Goal: Use online tool/utility: Utilize a website feature to perform a specific function

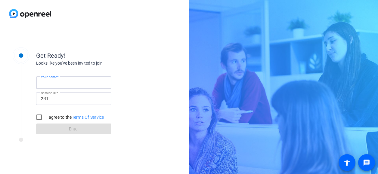
click at [46, 86] on input "Your name" at bounding box center [74, 82] width 66 height 7
type input "[PERSON_NAME]"
click at [38, 117] on input "I agree to the Terms Of Service" at bounding box center [39, 117] width 12 height 12
checkbox input "true"
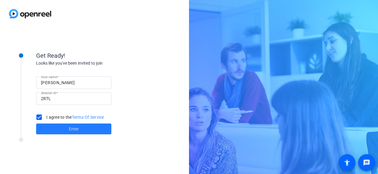
click at [68, 129] on span at bounding box center [73, 129] width 75 height 14
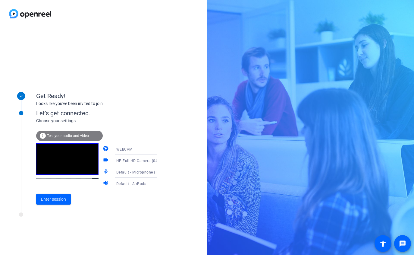
click at [159, 159] on icon at bounding box center [162, 160] width 7 height 7
click at [172, 148] on div at bounding box center [207, 127] width 414 height 255
click at [159, 172] on icon at bounding box center [162, 171] width 7 height 7
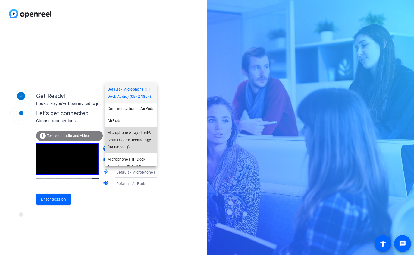
click at [137, 145] on span "Microphone Array (Intel® Smart Sound Technology (Intel® SST))" at bounding box center [131, 140] width 47 height 22
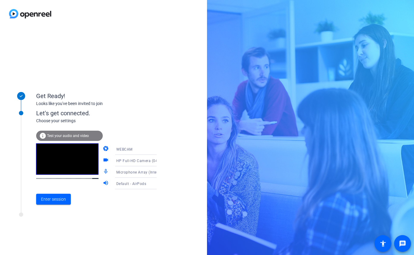
click at [159, 174] on icon at bounding box center [162, 183] width 7 height 7
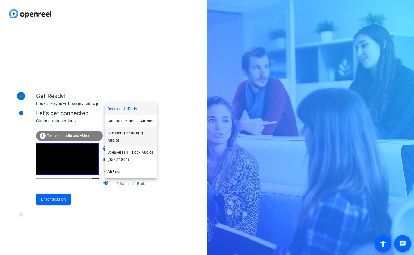
click at [135, 139] on span "Speakers (Realtek(R) Audio)" at bounding box center [131, 136] width 47 height 14
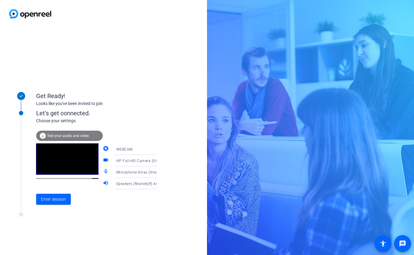
click at [159, 171] on icon at bounding box center [162, 171] width 7 height 7
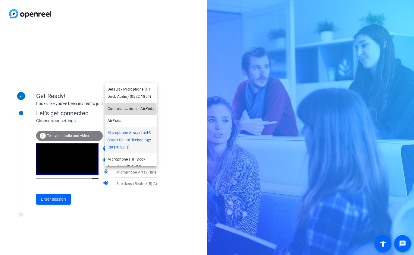
click at [130, 110] on span "Communications - AirPods" at bounding box center [131, 108] width 47 height 7
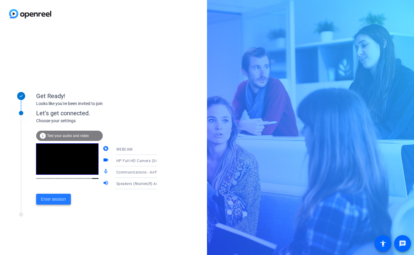
click at [52, 174] on span "Enter session" at bounding box center [53, 199] width 25 height 6
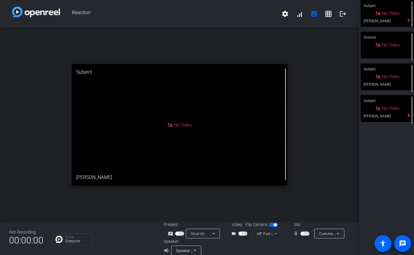
click at [301, 174] on span "button" at bounding box center [302, 233] width 3 height 3
click at [305, 174] on span "button" at bounding box center [306, 233] width 3 height 3
click at [334, 174] on icon at bounding box center [337, 233] width 7 height 7
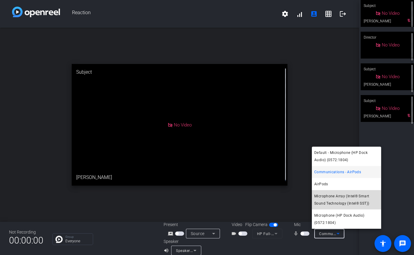
click at [343, 174] on span "Microphone Array (Intel® Smart Sound Technology (Intel® SST))" at bounding box center [346, 199] width 64 height 14
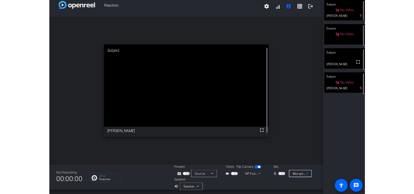
scroll to position [7, 0]
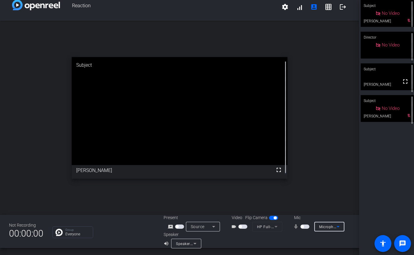
click at [195, 174] on icon at bounding box center [194, 242] width 7 height 7
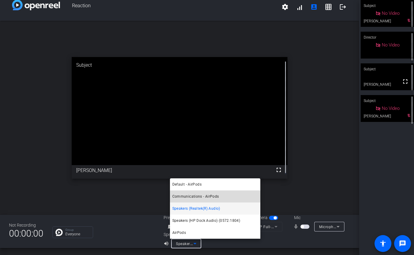
click at [200, 174] on span "Communications - AirPods" at bounding box center [195, 195] width 47 height 7
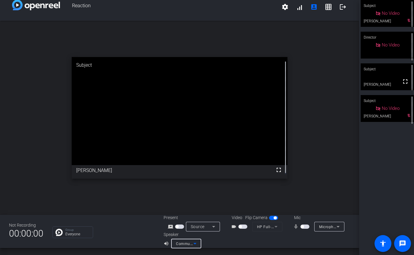
click at [301, 174] on span "button" at bounding box center [302, 226] width 3 height 3
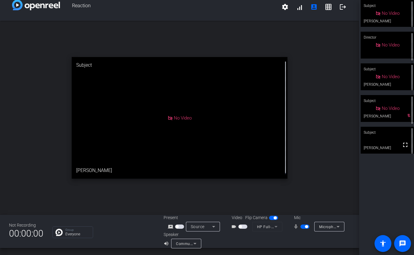
click at [305, 174] on span "button" at bounding box center [306, 226] width 3 height 3
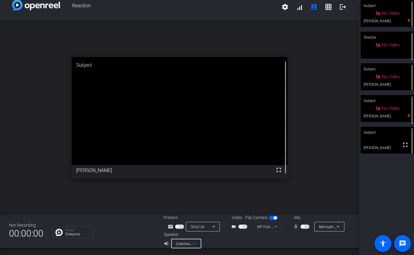
click at [194, 174] on icon at bounding box center [194, 242] width 7 height 7
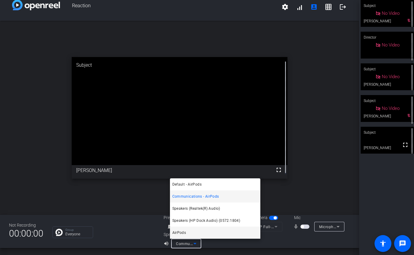
click at [193, 174] on mat-option "AirPods" at bounding box center [215, 232] width 90 height 12
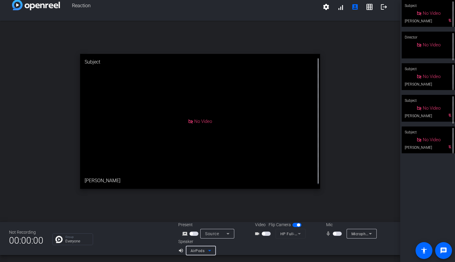
click at [369, 174] on icon at bounding box center [370, 233] width 7 height 7
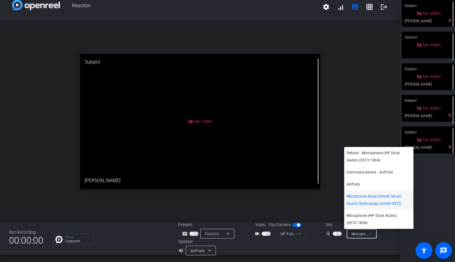
click at [352, 174] on div at bounding box center [227, 131] width 455 height 262
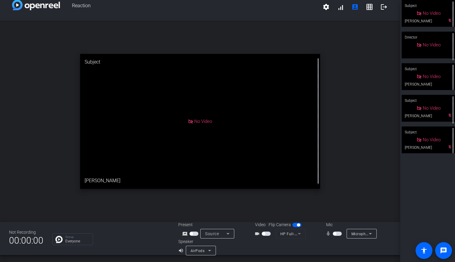
click at [207, 174] on icon at bounding box center [209, 250] width 7 height 7
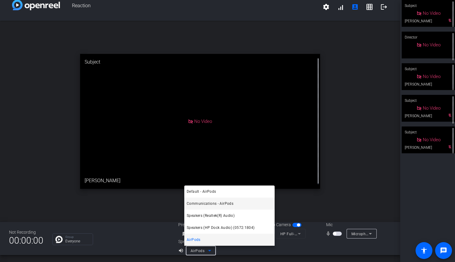
click at [221, 174] on span "Communications - AirPods" at bounding box center [210, 203] width 47 height 7
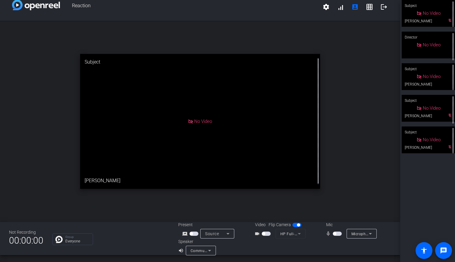
click at [180, 174] on mat-icon "volume_up" at bounding box center [181, 250] width 7 height 7
click at [370, 174] on icon at bounding box center [370, 233] width 7 height 7
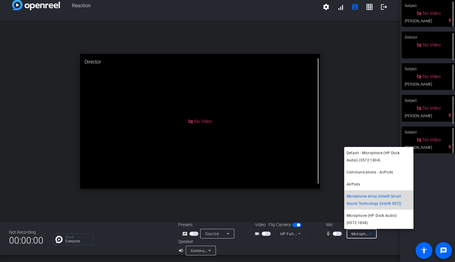
click at [371, 174] on span "Microphone Array (Intel® Smart Sound Technology (Intel® SST))" at bounding box center [379, 200] width 64 height 14
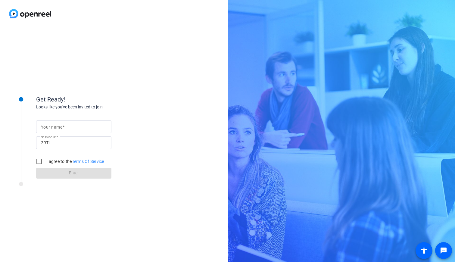
click at [53, 125] on mat-label "Your name" at bounding box center [51, 127] width 21 height 5
click at [53, 125] on input "Your name" at bounding box center [74, 126] width 66 height 7
type input "[PERSON_NAME]"
click at [39, 161] on input "I agree to the Terms Of Service" at bounding box center [39, 161] width 12 height 12
checkbox input "true"
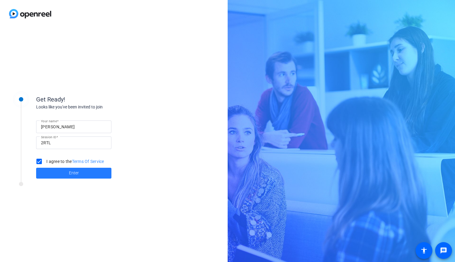
click at [66, 171] on span at bounding box center [73, 173] width 75 height 14
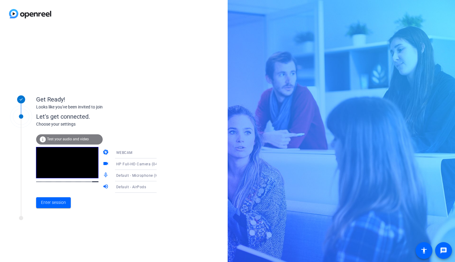
click at [159, 186] on icon at bounding box center [162, 186] width 7 height 7
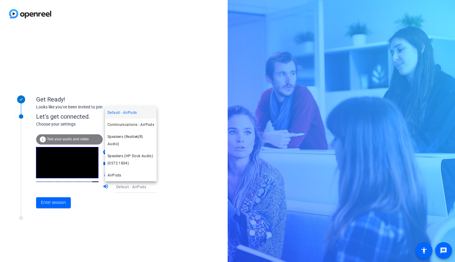
click at [181, 151] on div at bounding box center [227, 131] width 455 height 262
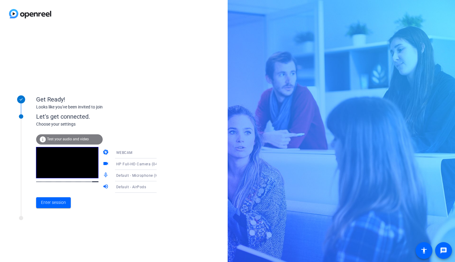
click at [161, 175] on icon at bounding box center [162, 176] width 3 height 2
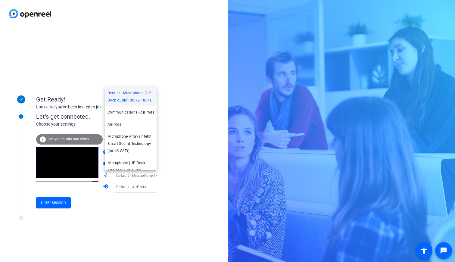
click at [174, 131] on div at bounding box center [227, 131] width 455 height 262
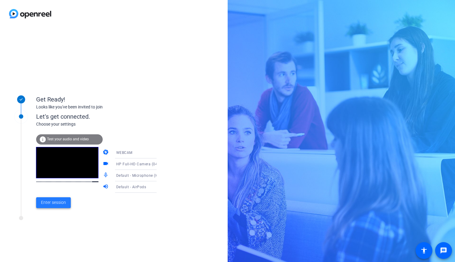
click at [54, 205] on span "Enter session" at bounding box center [53, 202] width 25 height 6
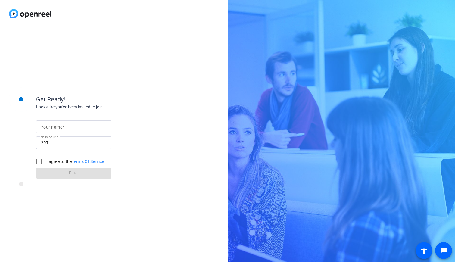
click at [57, 126] on mat-label "Your name" at bounding box center [51, 127] width 21 height 5
click at [57, 126] on input "Your name" at bounding box center [74, 126] width 66 height 7
type input "Erin"
click at [104, 96] on div "Get Ready!" at bounding box center [96, 99] width 120 height 9
click at [37, 161] on input "I agree to the Terms Of Service" at bounding box center [39, 161] width 12 height 12
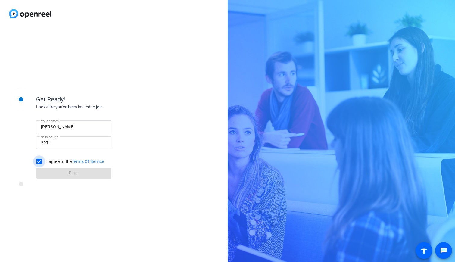
checkbox input "true"
click at [66, 175] on span at bounding box center [73, 173] width 75 height 14
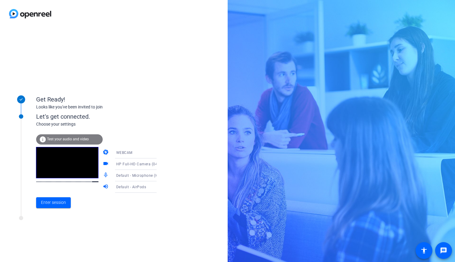
click at [45, 140] on mat-icon "info" at bounding box center [42, 139] width 7 height 7
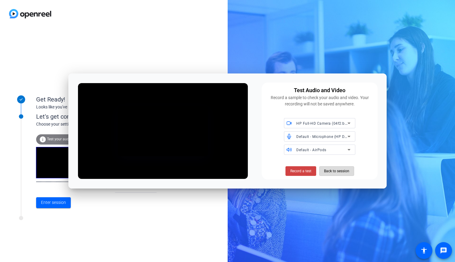
click at [336, 171] on span "Back to session" at bounding box center [336, 170] width 25 height 11
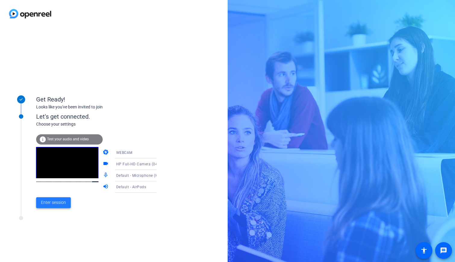
click at [62, 205] on span "Enter session" at bounding box center [53, 202] width 25 height 6
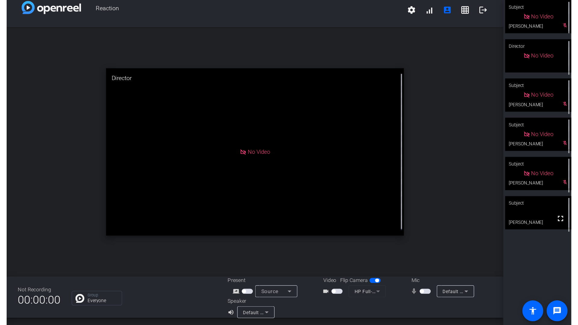
scroll to position [7, 0]
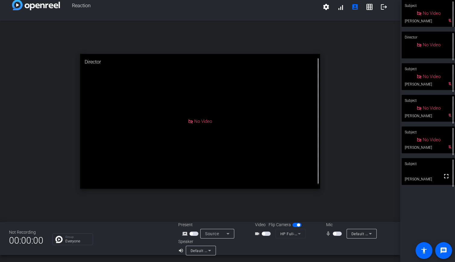
click at [369, 233] on icon at bounding box center [370, 234] width 3 height 2
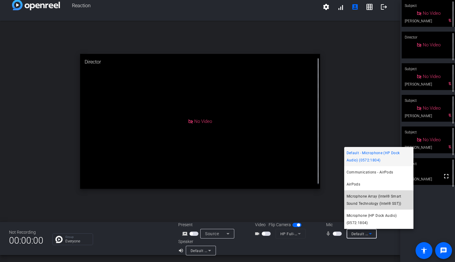
click at [370, 203] on span "Microphone Array (Intel® Smart Sound Technology (Intel® SST))" at bounding box center [379, 200] width 64 height 14
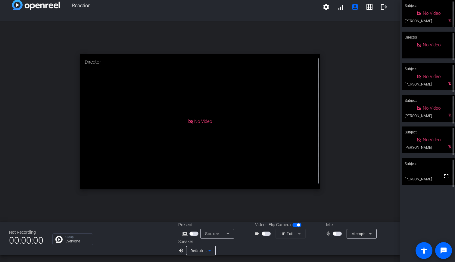
click at [206, 251] on icon at bounding box center [209, 250] width 7 height 7
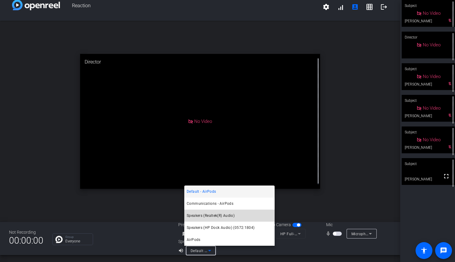
click at [198, 217] on span "Speakers (Realtek(R) Audio)" at bounding box center [211, 215] width 48 height 7
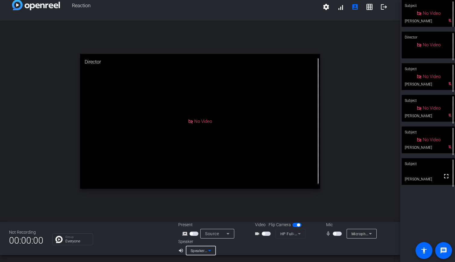
click at [182, 248] on mat-icon "volume_up" at bounding box center [181, 250] width 7 height 7
click at [180, 250] on mat-icon "volume_up" at bounding box center [181, 250] width 7 height 7
click at [208, 251] on icon at bounding box center [209, 251] width 3 height 2
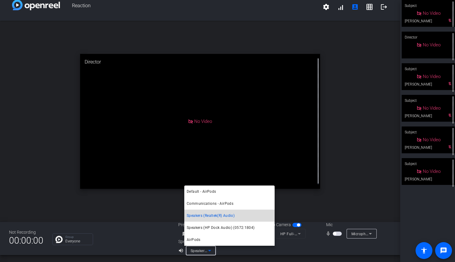
click at [206, 215] on span "Speakers (Realtek(R) Audio)" at bounding box center [211, 215] width 48 height 7
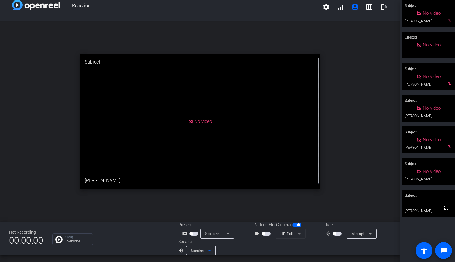
click at [208, 250] on icon at bounding box center [209, 250] width 7 height 7
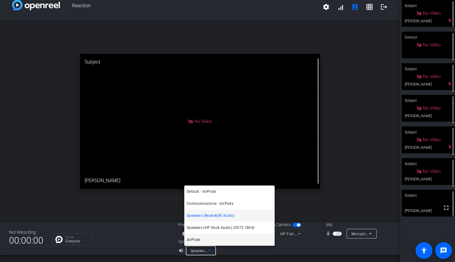
click at [195, 239] on span "AirPods" at bounding box center [194, 239] width 14 height 7
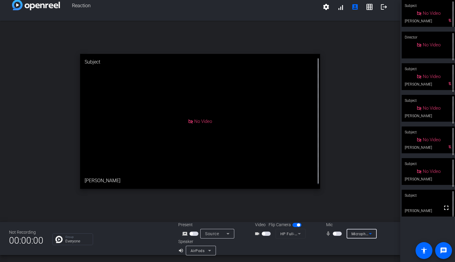
click at [369, 234] on icon at bounding box center [370, 233] width 7 height 7
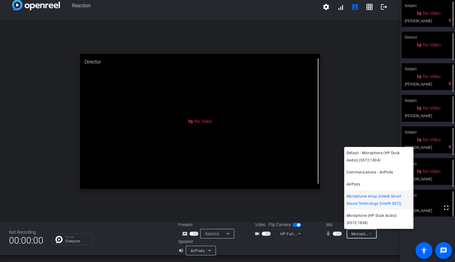
click at [242, 248] on div at bounding box center [227, 131] width 455 height 262
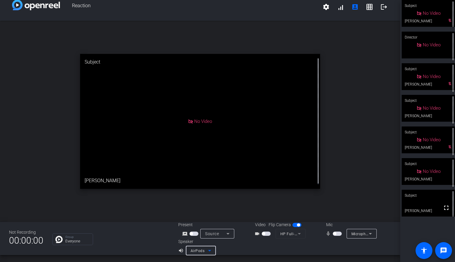
click at [209, 250] on icon at bounding box center [209, 251] width 3 height 2
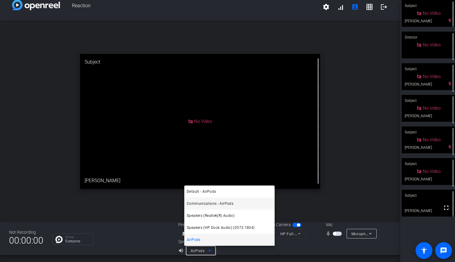
click at [203, 203] on span "Communications - AirPods" at bounding box center [210, 203] width 47 height 7
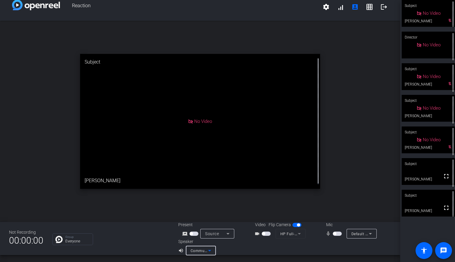
click at [208, 251] on icon at bounding box center [209, 251] width 3 height 2
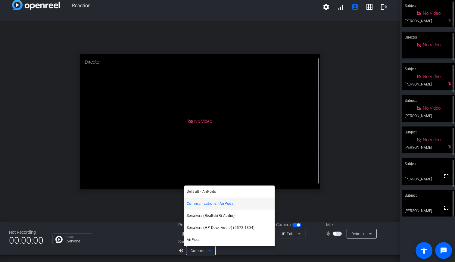
click at [369, 235] on div at bounding box center [227, 131] width 455 height 262
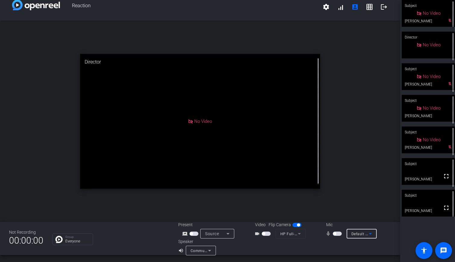
click at [369, 234] on icon at bounding box center [370, 234] width 3 height 2
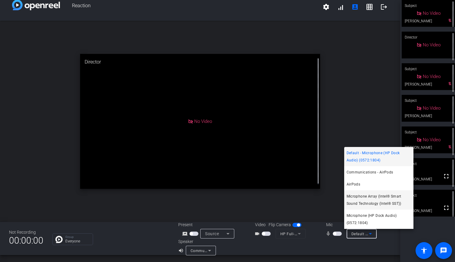
click at [370, 199] on span "Microphone Array (Intel® Smart Sound Technology (Intel® SST))" at bounding box center [379, 200] width 64 height 14
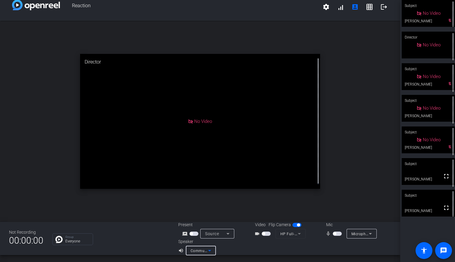
click at [208, 251] on icon at bounding box center [209, 251] width 3 height 2
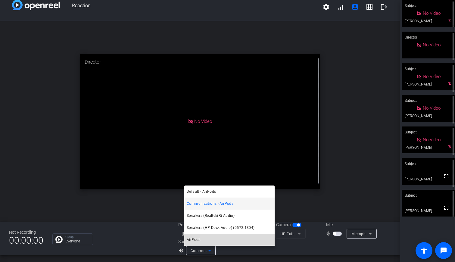
click at [194, 240] on span "AirPods" at bounding box center [194, 239] width 14 height 7
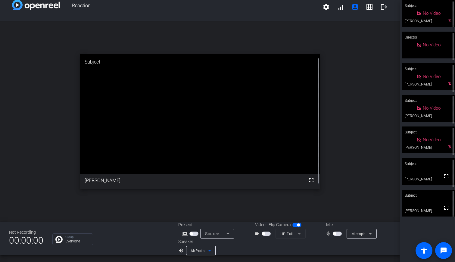
click at [209, 250] on icon at bounding box center [209, 251] width 3 height 2
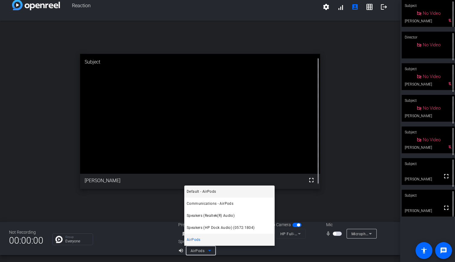
click at [209, 192] on span "Default - AirPods" at bounding box center [201, 191] width 29 height 7
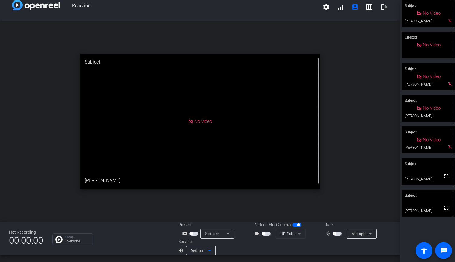
click at [209, 251] on icon at bounding box center [209, 250] width 7 height 7
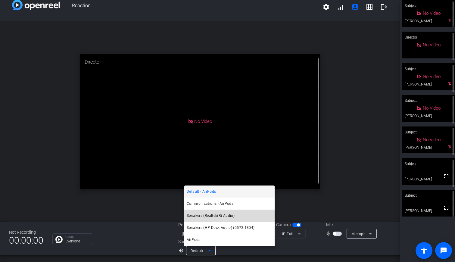
click at [207, 215] on span "Speakers (Realtek(R) Audio)" at bounding box center [211, 215] width 48 height 7
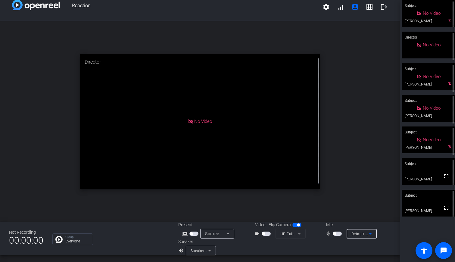
click at [369, 234] on icon at bounding box center [370, 234] width 3 height 2
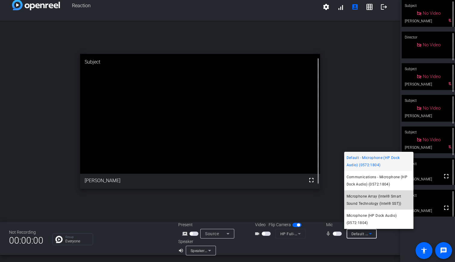
click at [380, 197] on span "Microphone Array (Intel® Smart Sound Technology (Intel® SST))" at bounding box center [379, 200] width 64 height 14
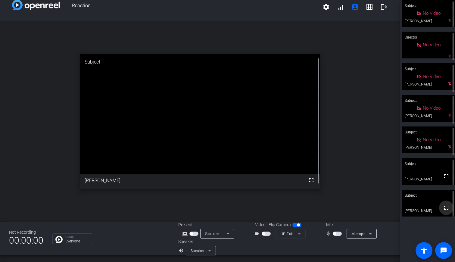
click at [439, 203] on span at bounding box center [446, 208] width 14 height 14
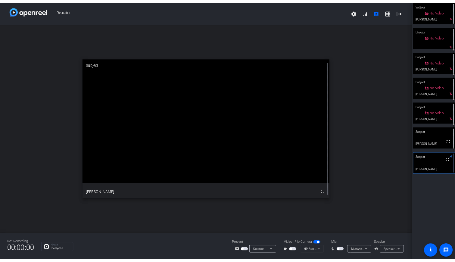
scroll to position [0, 0]
